Goal: Navigation & Orientation: Understand site structure

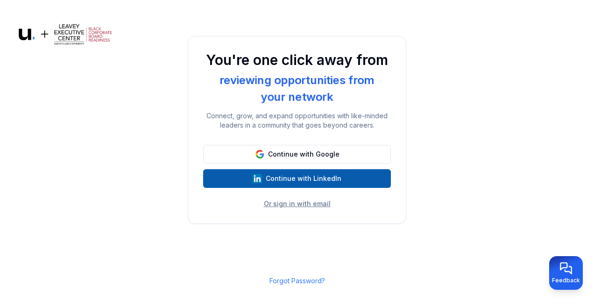
click at [332, 175] on button "Continue with LinkedIn" at bounding box center [297, 178] width 188 height 19
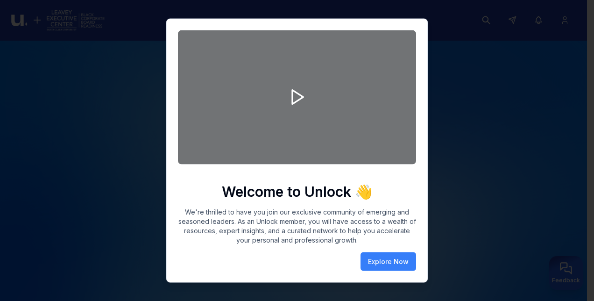
click at [470, 228] on div at bounding box center [297, 150] width 594 height 301
click at [403, 257] on button "Explore Now" at bounding box center [389, 261] width 56 height 19
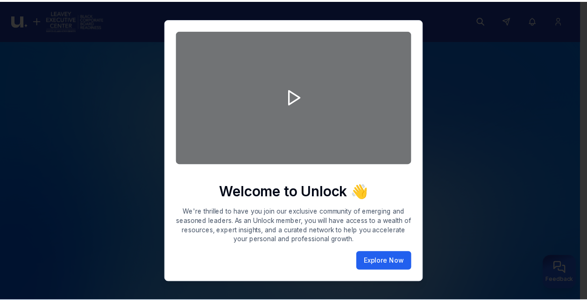
scroll to position [5, 0]
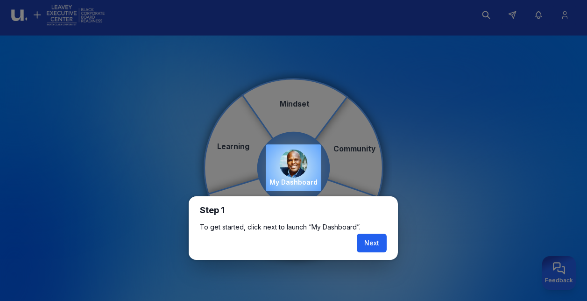
click at [374, 239] on button "Next" at bounding box center [372, 243] width 30 height 19
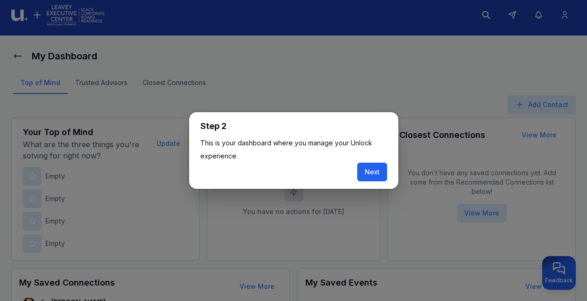
click at [372, 176] on button "Next" at bounding box center [372, 172] width 30 height 19
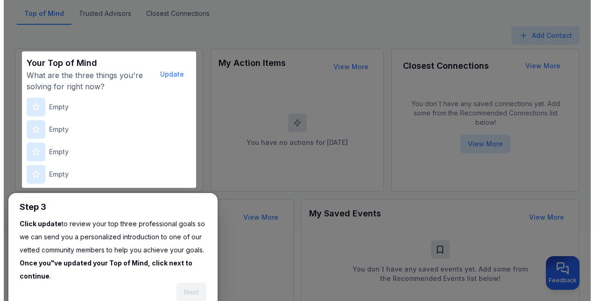
scroll to position [116, 0]
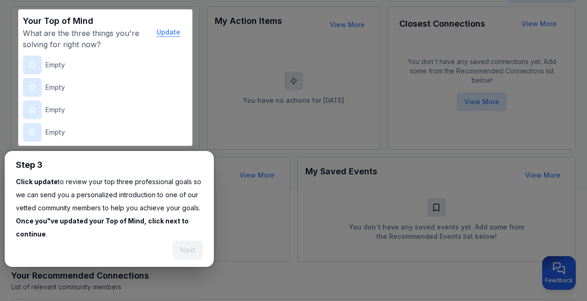
click at [168, 32] on button "Update" at bounding box center [168, 32] width 39 height 19
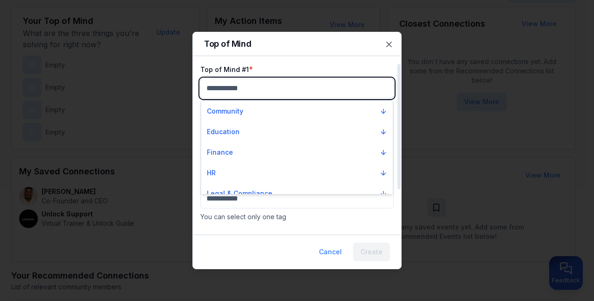
click at [217, 88] on body "My Dashboard Top of Mind Trusted Advisors Closest Connections Add Contact Your …" at bounding box center [293, 34] width 587 height 301
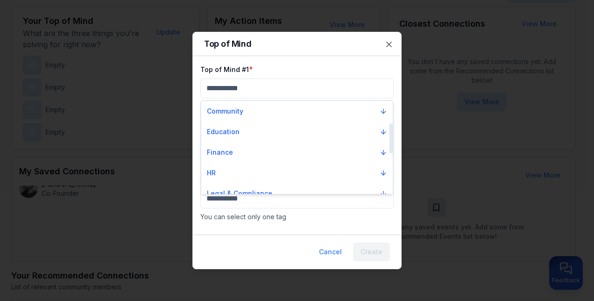
scroll to position [70, 0]
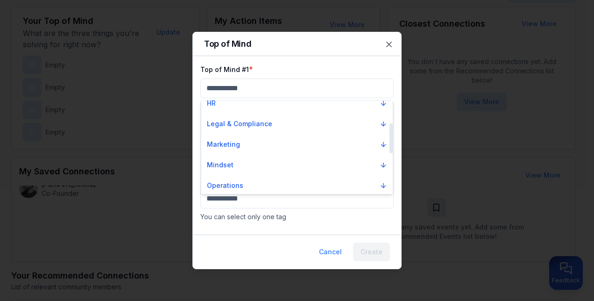
click at [390, 138] on div at bounding box center [391, 146] width 5 height 93
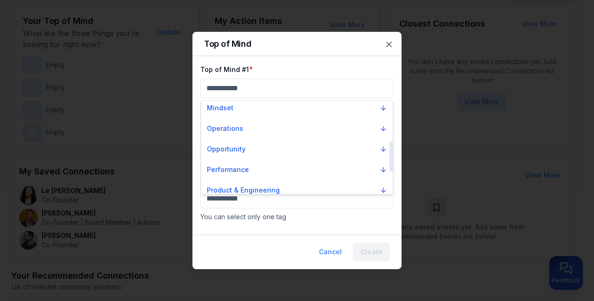
click at [391, 156] on div at bounding box center [391, 146] width 5 height 93
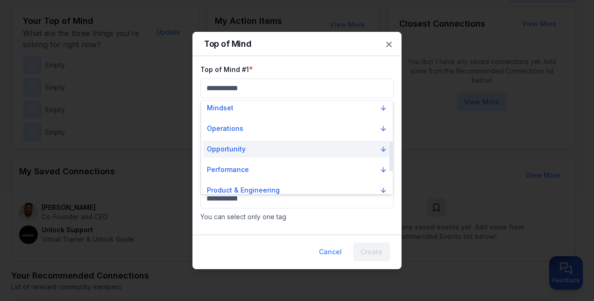
click at [269, 146] on button "Opportunity" at bounding box center [297, 149] width 188 height 17
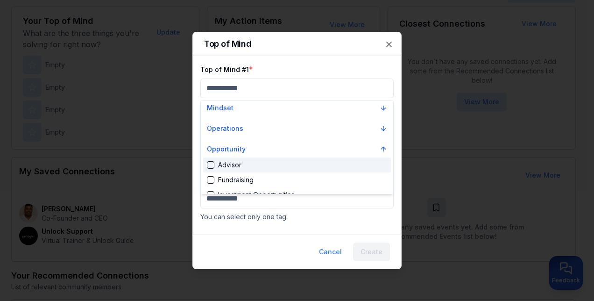
click at [388, 44] on body "My Dashboard Top of Mind Trusted Advisors Closest Connections Add Contact Your …" at bounding box center [293, 34] width 587 height 301
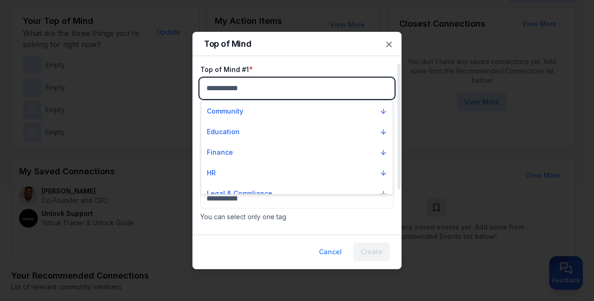
click at [239, 88] on body "My Dashboard Top of Mind Trusted Advisors Closest Connections Add Contact Your …" at bounding box center [293, 34] width 587 height 301
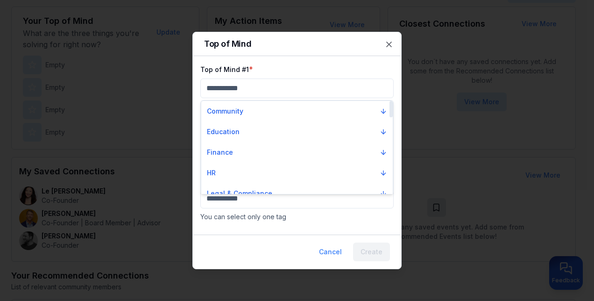
scroll to position [149, 0]
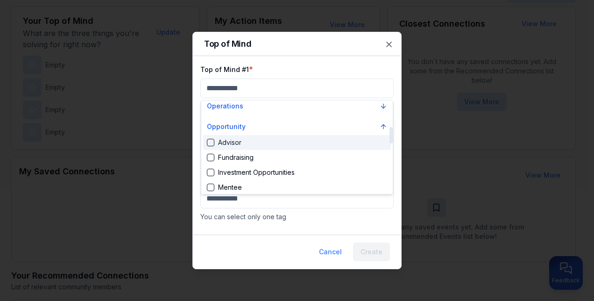
click at [392, 135] on div at bounding box center [391, 146] width 5 height 93
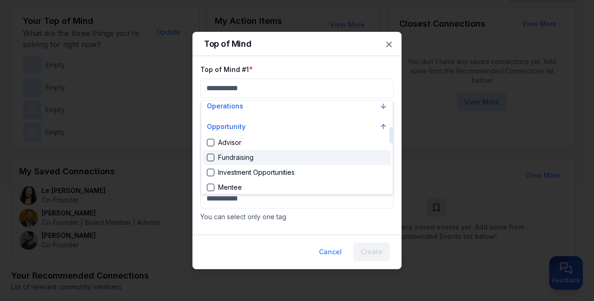
click at [214, 156] on div "Suggestions" at bounding box center [210, 157] width 7 height 7
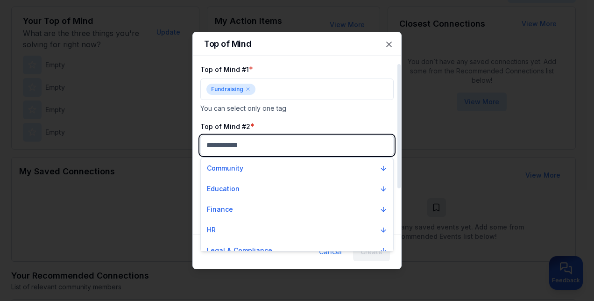
click at [250, 143] on body "My Dashboard Top of Mind Trusted Advisors Closest Connections Add Contact Your …" at bounding box center [293, 34] width 587 height 301
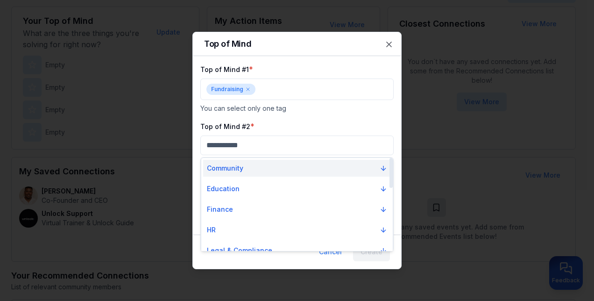
click at [245, 167] on button "Community" at bounding box center [297, 168] width 188 height 17
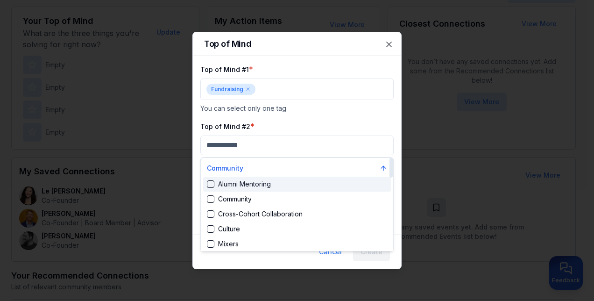
click at [245, 184] on div "Alumni Mentoring" at bounding box center [239, 183] width 64 height 9
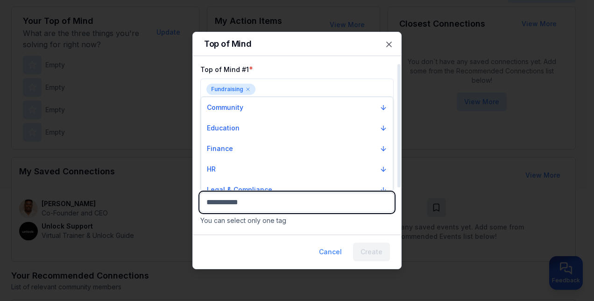
click at [261, 184] on body "My Dashboard Top of Mind Trusted Advisors Closest Connections Add Contact Your …" at bounding box center [293, 34] width 587 height 301
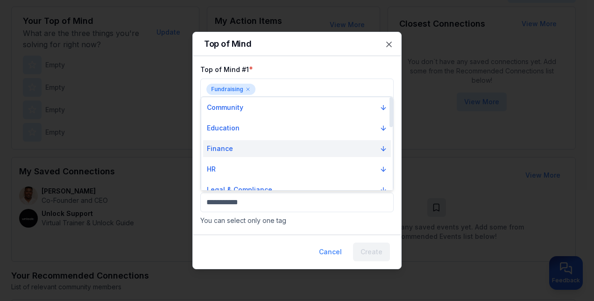
click at [336, 152] on button "Finance" at bounding box center [297, 148] width 188 height 17
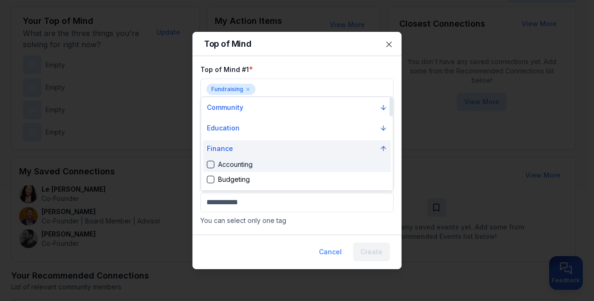
click at [336, 152] on button "Finance" at bounding box center [297, 148] width 188 height 17
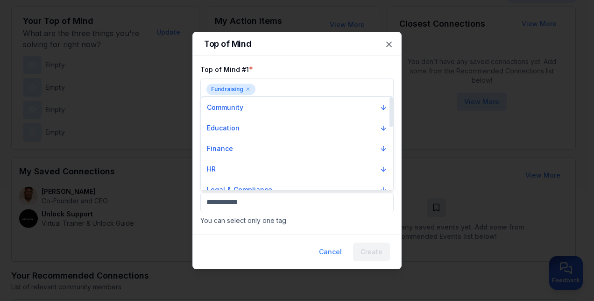
scroll to position [145, 0]
click at [390, 158] on div at bounding box center [391, 143] width 5 height 93
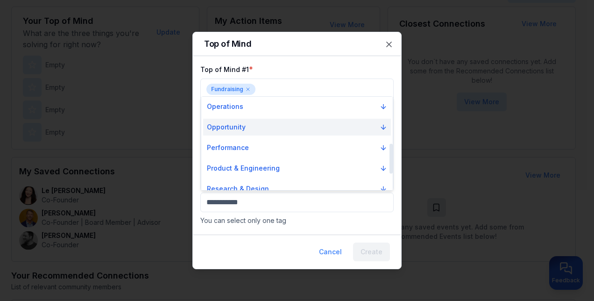
click at [223, 126] on p "Opportunity" at bounding box center [226, 126] width 39 height 9
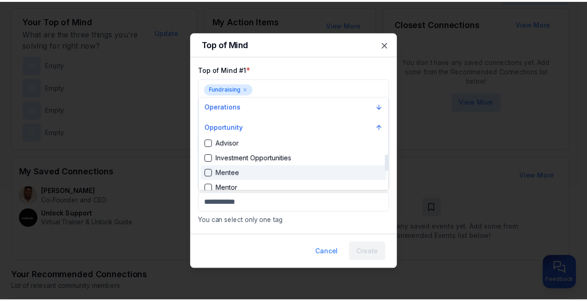
scroll to position [317, 0]
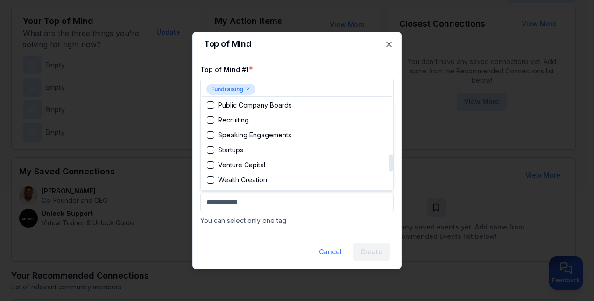
click at [391, 163] on div at bounding box center [391, 143] width 5 height 93
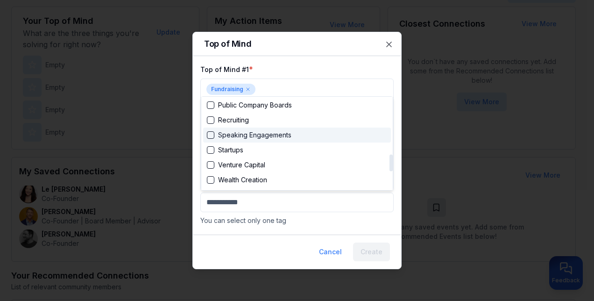
click at [215, 134] on div "Speaking Engagements" at bounding box center [249, 134] width 85 height 9
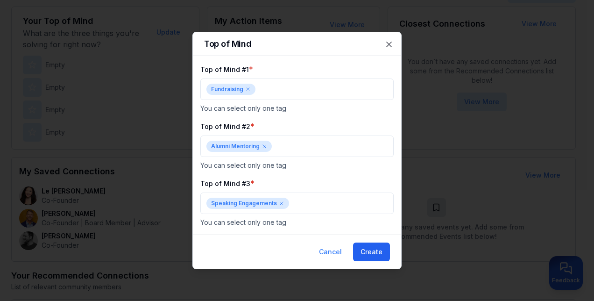
click at [367, 245] on button "Create" at bounding box center [371, 251] width 37 height 19
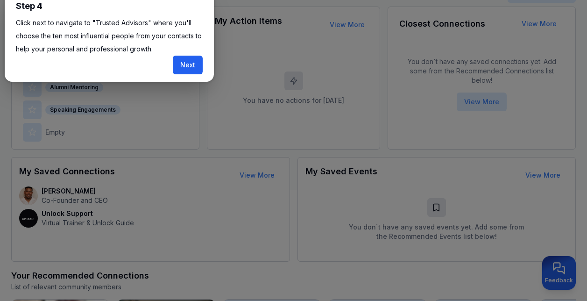
click at [193, 65] on button "Next" at bounding box center [188, 65] width 30 height 19
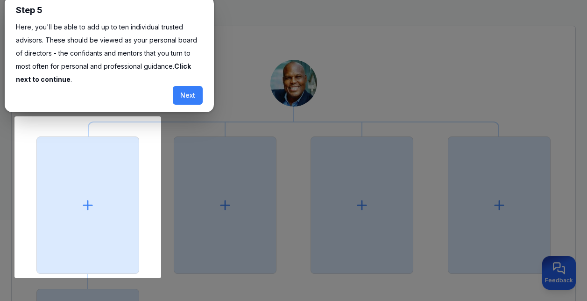
scroll to position [79, 0]
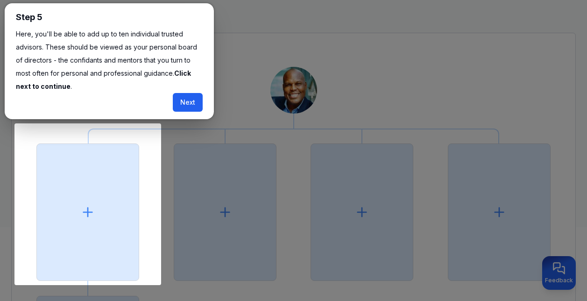
click at [184, 97] on button "Next" at bounding box center [188, 102] width 30 height 19
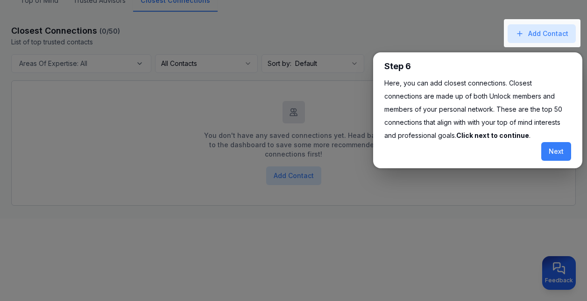
scroll to position [97, 0]
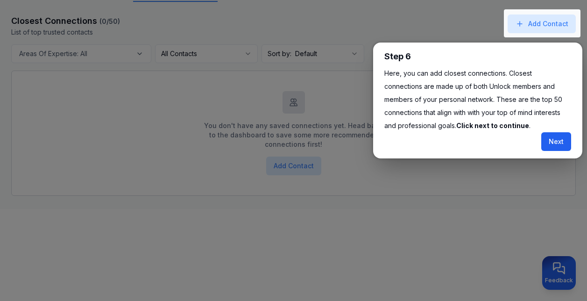
click at [558, 140] on button "Next" at bounding box center [556, 141] width 30 height 19
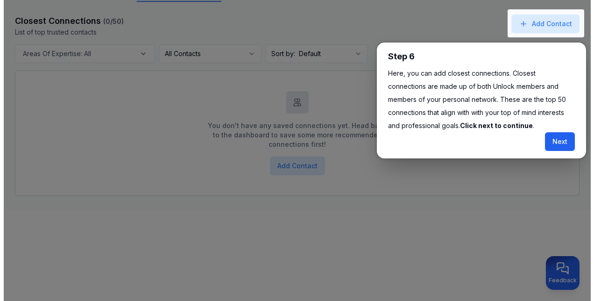
scroll to position [20, 0]
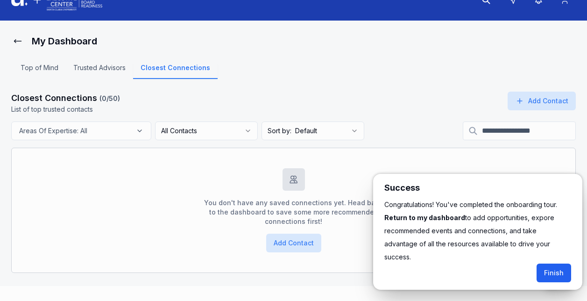
click at [543, 263] on button "Finish" at bounding box center [554, 272] width 35 height 19
